Goal: Task Accomplishment & Management: Complete application form

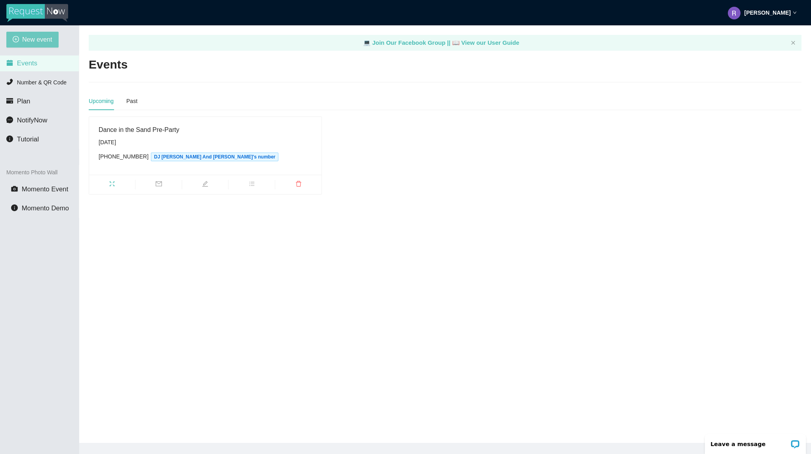
click at [18, 33] on button "New event" at bounding box center [32, 40] width 52 height 16
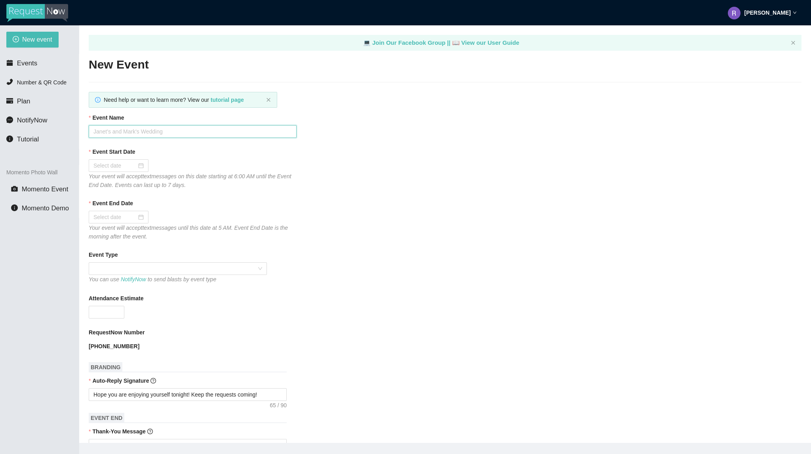
click at [118, 129] on input "Event Name" at bounding box center [193, 131] width 208 height 13
type input "Bourbon Cowboy [DATE]"
click at [141, 167] on div at bounding box center [118, 165] width 50 height 9
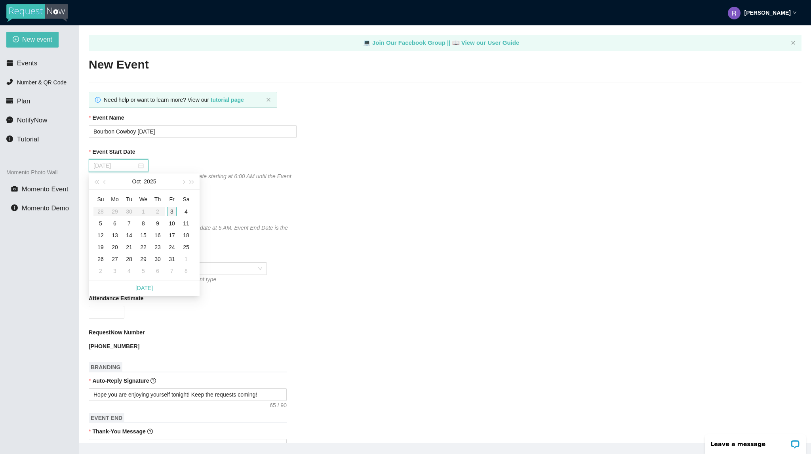
type input "[DATE]"
click at [175, 210] on div "3" at bounding box center [172, 212] width 10 height 10
type input "[DATE]"
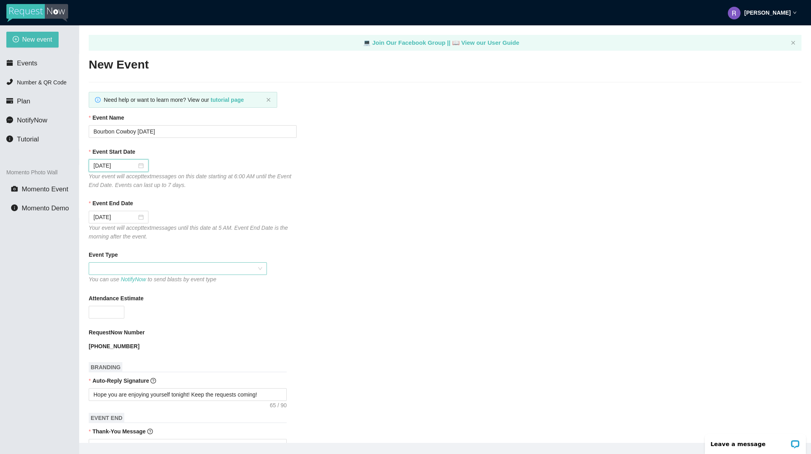
click at [132, 266] on span at bounding box center [177, 269] width 169 height 12
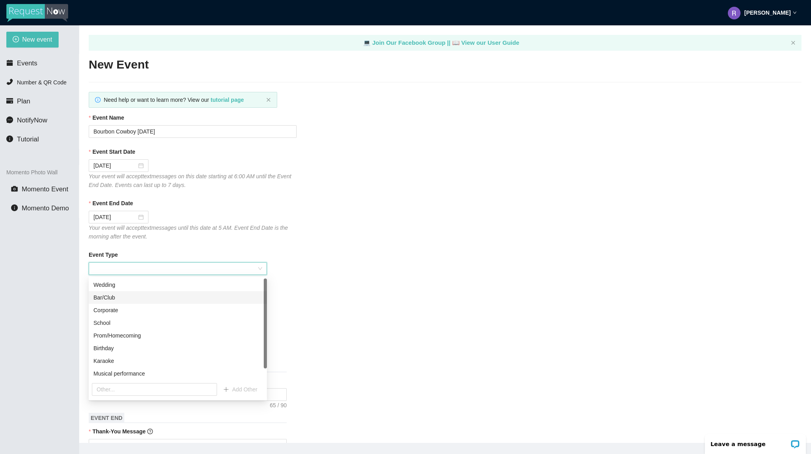
click at [125, 296] on div "Bar/Club" at bounding box center [177, 297] width 169 height 9
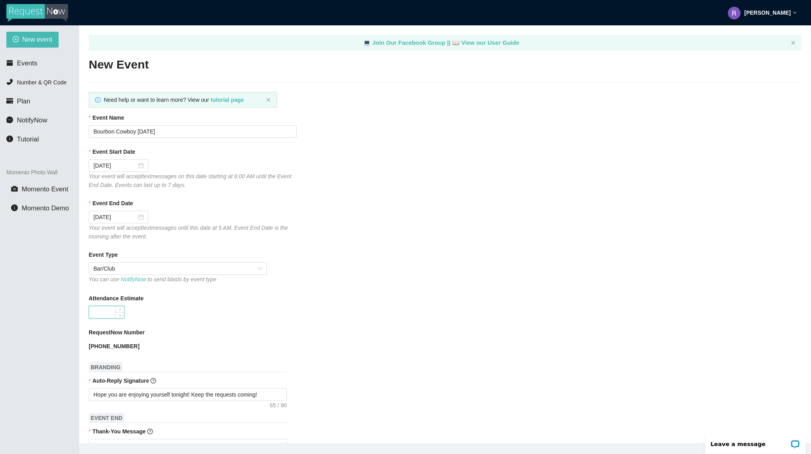
click at [110, 318] on input "Attendance Estimate" at bounding box center [106, 312] width 35 height 12
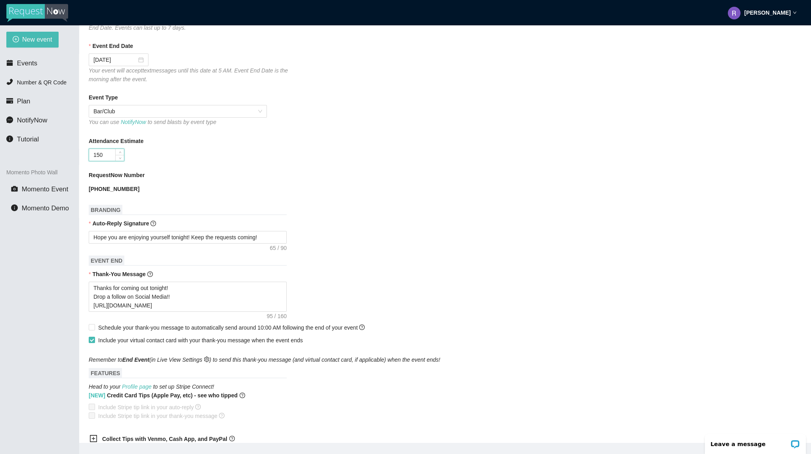
scroll to position [158, 0]
type input "150"
click at [106, 329] on span "Schedule your thank-you message to automatically send around 10:00 AM following…" at bounding box center [231, 326] width 266 height 6
click at [94, 328] on input "Schedule your thank-you message to automatically send around 10:00 AM following…" at bounding box center [92, 326] width 6 height 6
checkbox input "true"
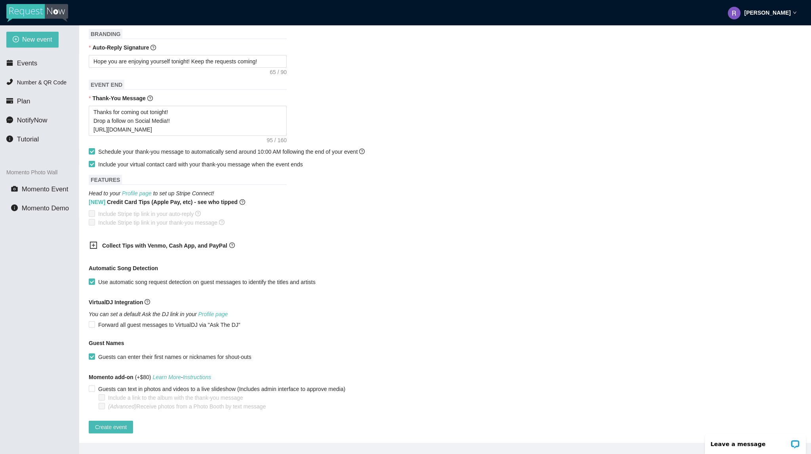
scroll to position [340, 0]
click at [112, 422] on span "Create event" at bounding box center [111, 426] width 32 height 9
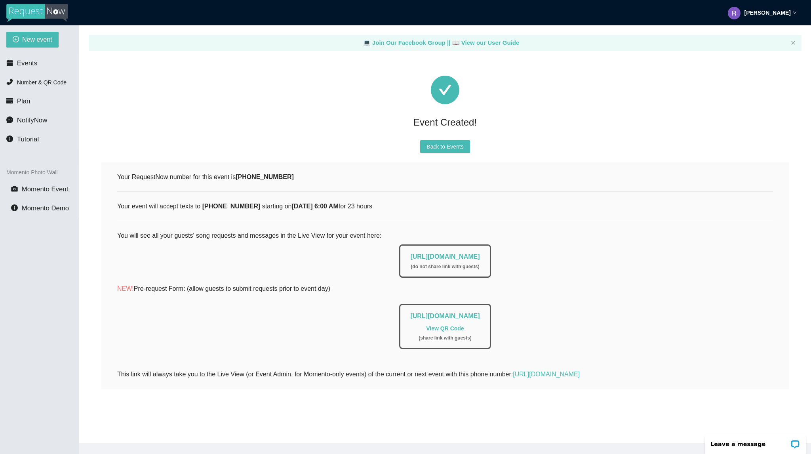
scroll to position [0, 0]
click at [23, 37] on span "New event" at bounding box center [37, 39] width 30 height 10
type textarea "[URL][DOMAIN_NAME]"
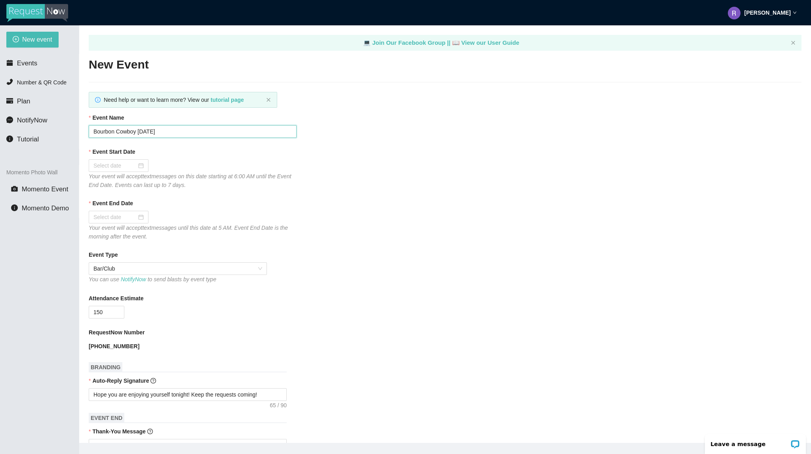
click at [152, 133] on input "Bourbon Cowboy [DATE]" at bounding box center [193, 131] width 208 height 13
type input "Bourbon Cowboy [DATE]"
click at [141, 162] on div at bounding box center [118, 165] width 50 height 9
type input "[DATE]"
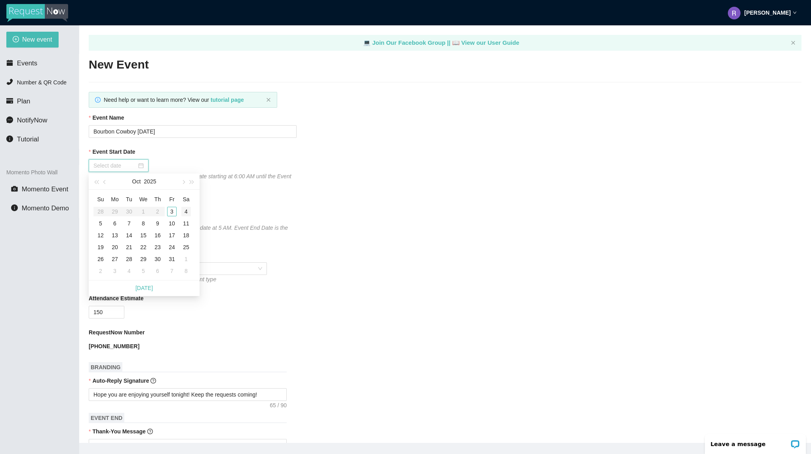
type input "[DATE]"
click at [184, 212] on div "4" at bounding box center [186, 212] width 10 height 10
type input "[DATE]"
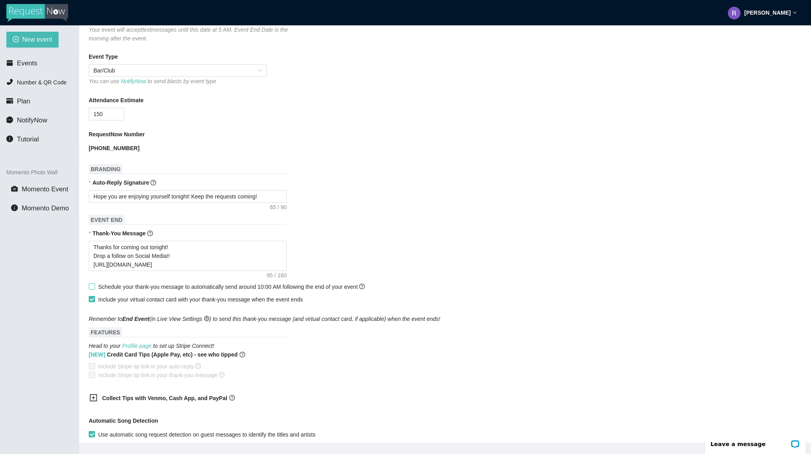
click at [137, 285] on span "Schedule your thank-you message to automatically send around 10:00 AM following…" at bounding box center [231, 286] width 266 height 6
click at [94, 285] on input "Schedule your thank-you message to automatically send around 10:00 AM following…" at bounding box center [92, 286] width 6 height 6
checkbox input "true"
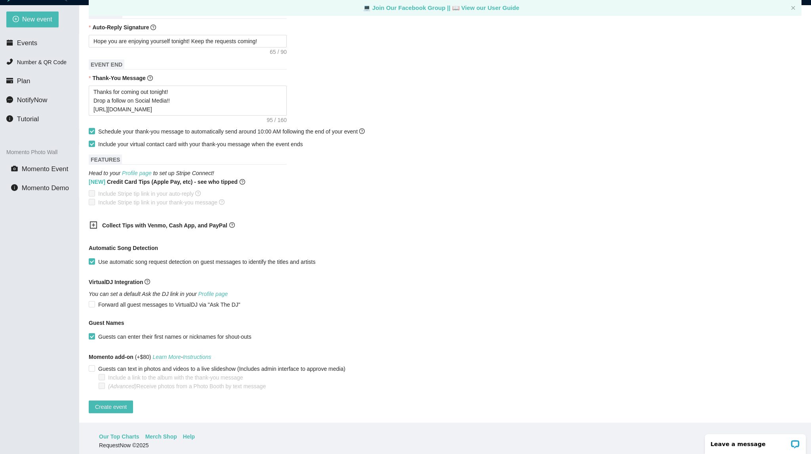
scroll to position [25, 0]
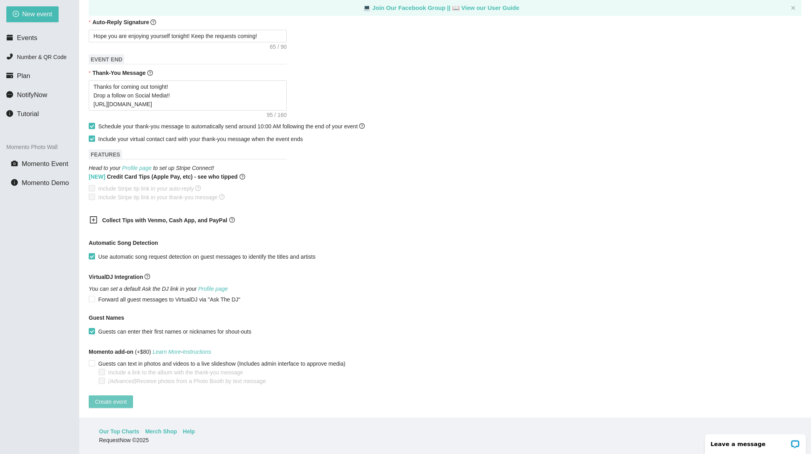
click at [122, 397] on span "Create event" at bounding box center [111, 401] width 32 height 9
